Goal: Stay updated

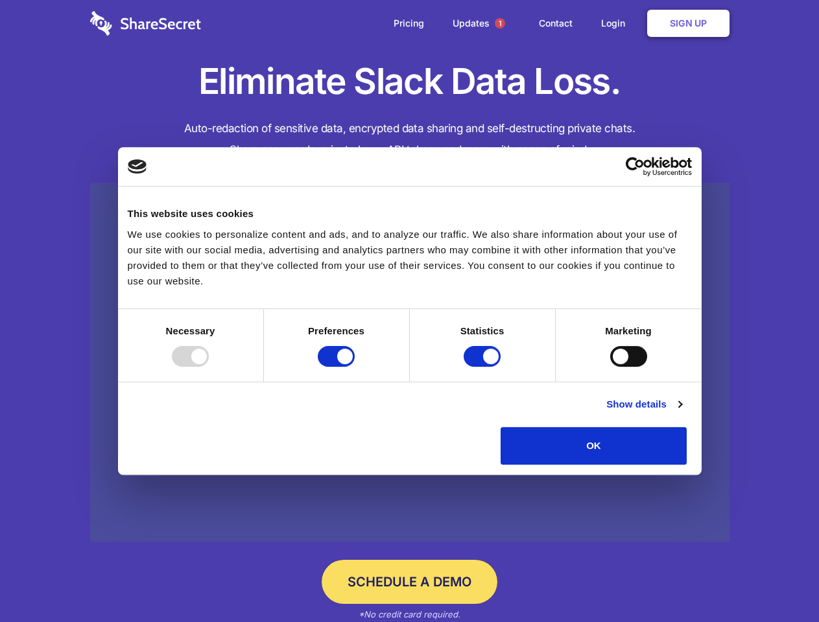
click at [209, 367] on div at bounding box center [190, 356] width 37 height 21
click at [355, 367] on input "Preferences" at bounding box center [336, 356] width 37 height 21
checkbox input "false"
click at [484, 367] on input "Statistics" at bounding box center [481, 356] width 37 height 21
checkbox input "false"
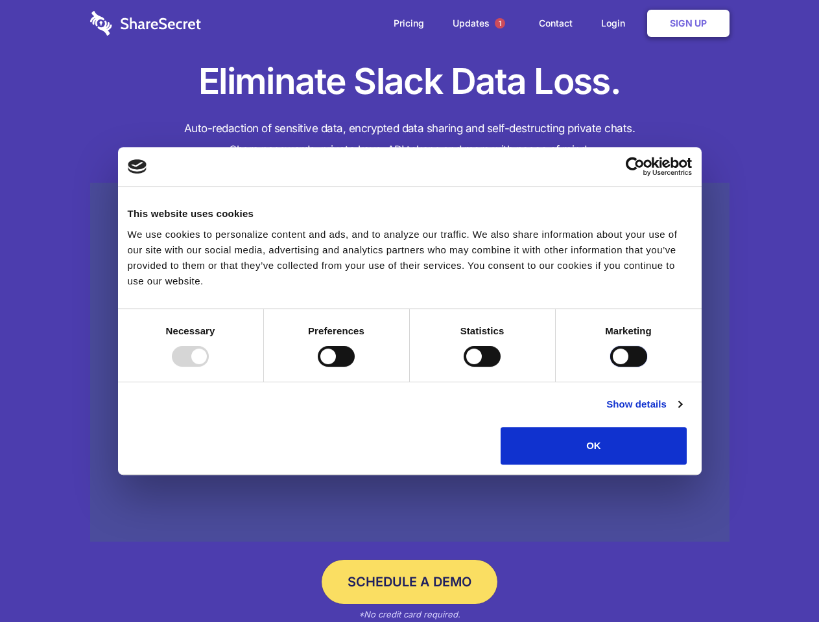
click at [610, 367] on input "Marketing" at bounding box center [628, 356] width 37 height 21
checkbox input "true"
click at [681, 412] on link "Show details" at bounding box center [643, 405] width 75 height 16
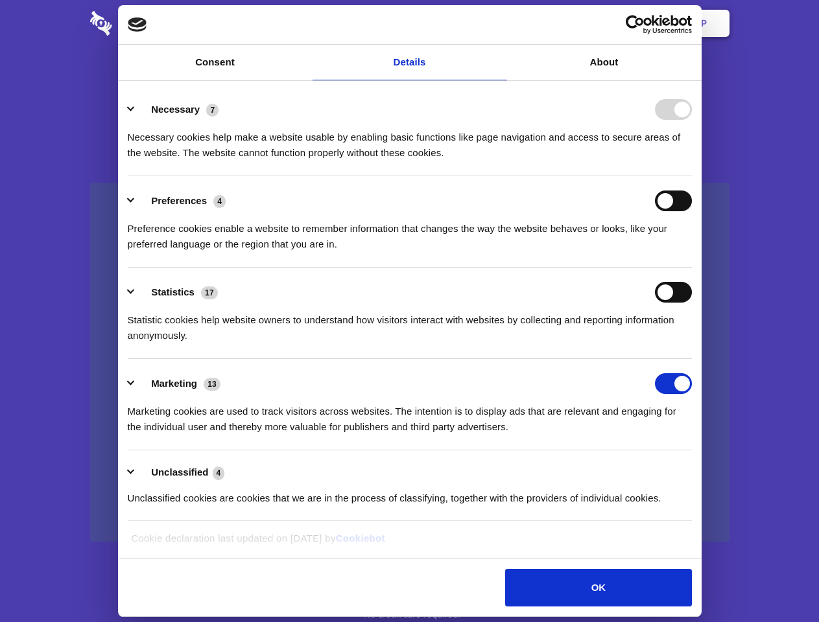
click at [692, 176] on li "Necessary 7 Necessary cookies help make a website usable by enabling basic func…" at bounding box center [410, 130] width 564 height 91
click at [499, 23] on span "1" at bounding box center [500, 23] width 10 height 10
